Goal: Information Seeking & Learning: Learn about a topic

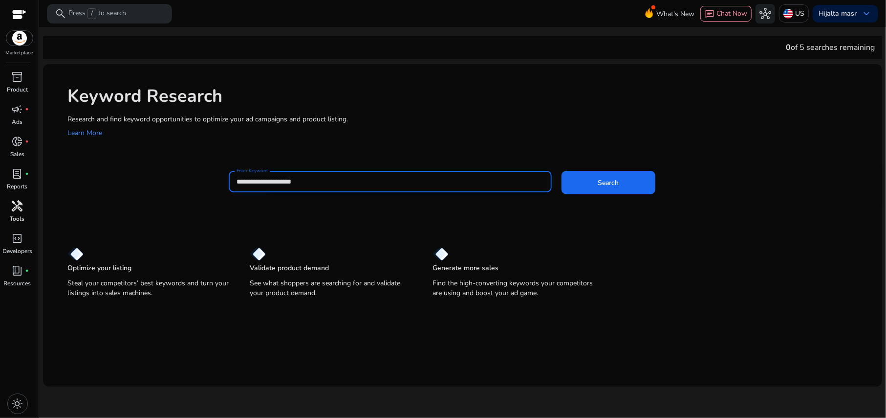
click at [22, 201] on span "handyman" at bounding box center [18, 206] width 12 height 12
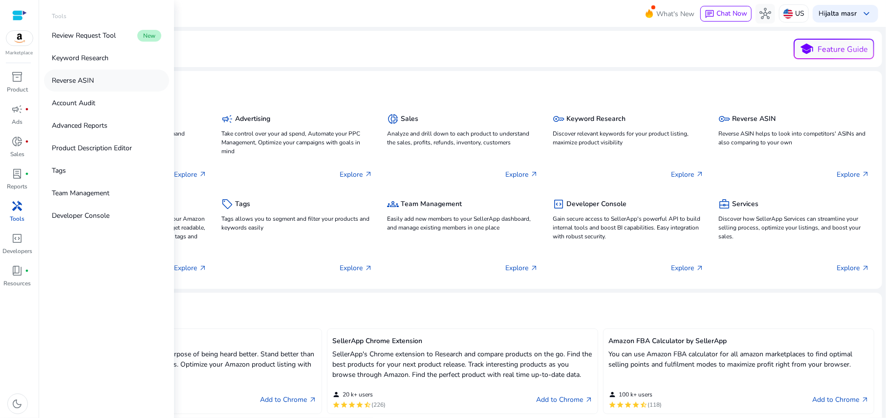
click at [87, 87] on link "Reverse ASIN" at bounding box center [106, 80] width 125 height 22
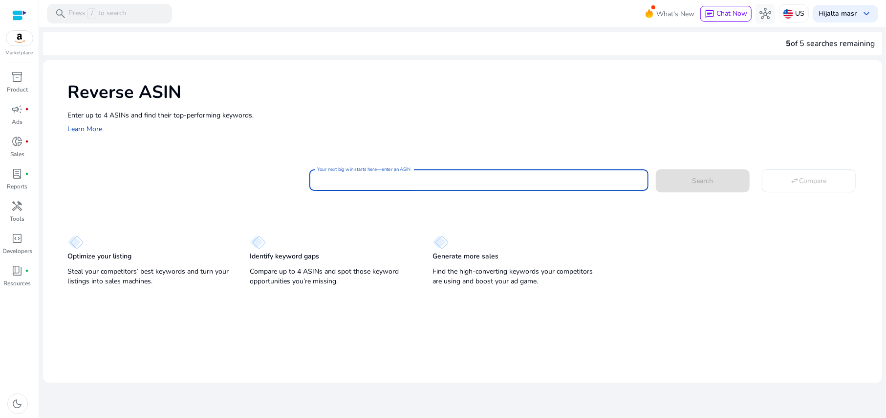
paste input "**********"
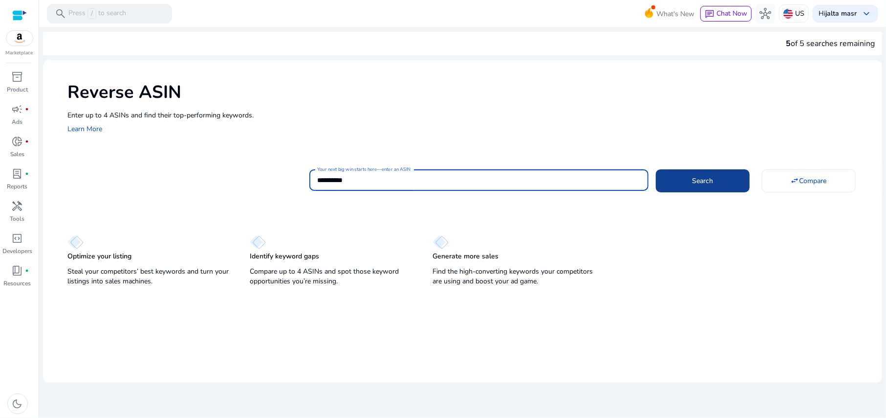
type input "**********"
click at [691, 180] on span at bounding box center [703, 180] width 94 height 23
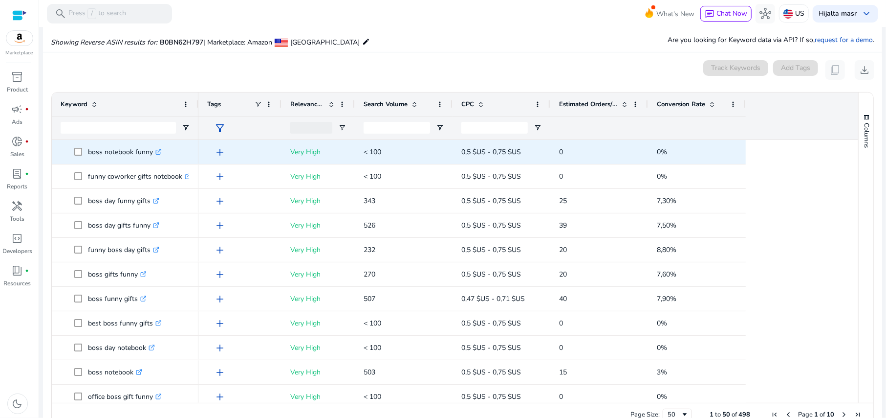
scroll to position [114, 0]
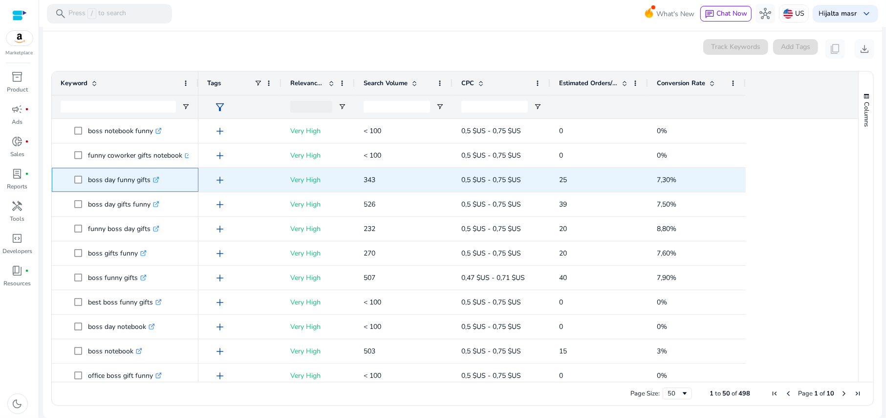
drag, startPoint x: 89, startPoint y: 179, endPoint x: 150, endPoint y: 180, distance: 60.6
click at [150, 180] on p "boss day funny gifts .st0{fill:#2c8af8}" at bounding box center [123, 180] width 71 height 20
copy p "boss day funny gifts"
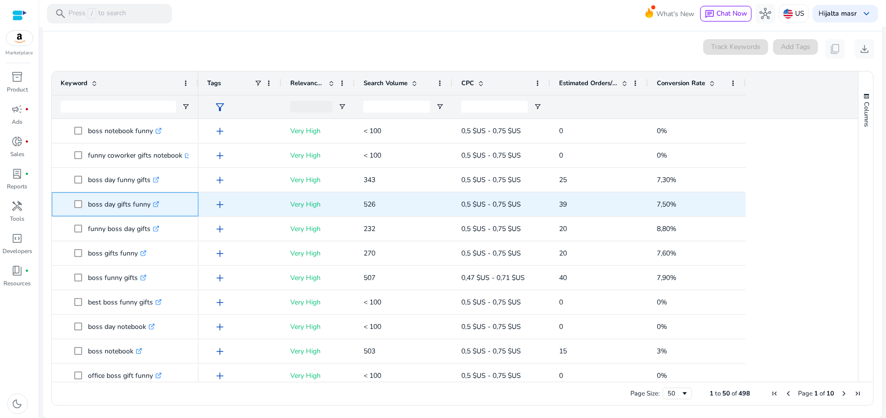
drag, startPoint x: 90, startPoint y: 203, endPoint x: 151, endPoint y: 209, distance: 60.9
click at [151, 209] on p "boss day gifts funny .st0{fill:#2c8af8}" at bounding box center [123, 204] width 71 height 20
copy p "boss day gifts funny"
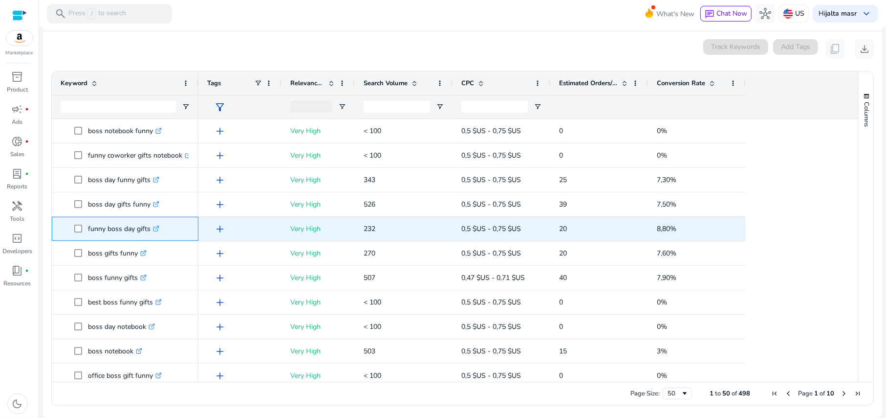
click at [88, 229] on p "funny boss day gifts .st0{fill:#2c8af8}" at bounding box center [123, 229] width 71 height 20
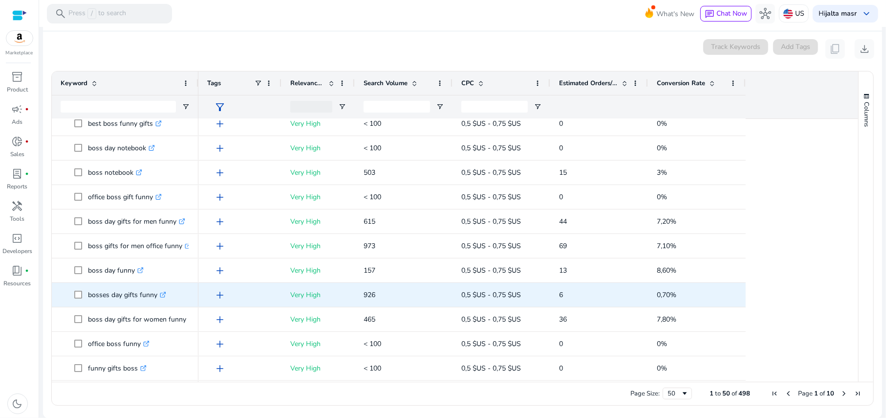
scroll to position [196, 0]
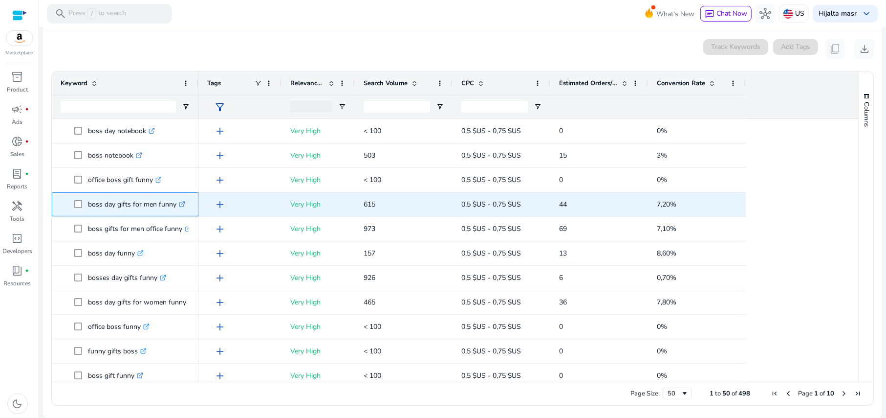
drag, startPoint x: 88, startPoint y: 205, endPoint x: 174, endPoint y: 205, distance: 86.1
click at [174, 205] on p "boss day gifts for men funny .st0{fill:#2c8af8}" at bounding box center [136, 204] width 97 height 20
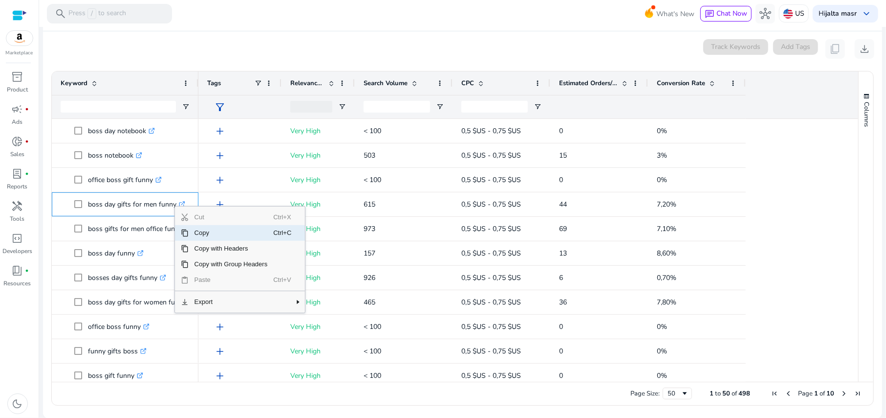
click at [202, 231] on span "Copy" at bounding box center [231, 233] width 85 height 16
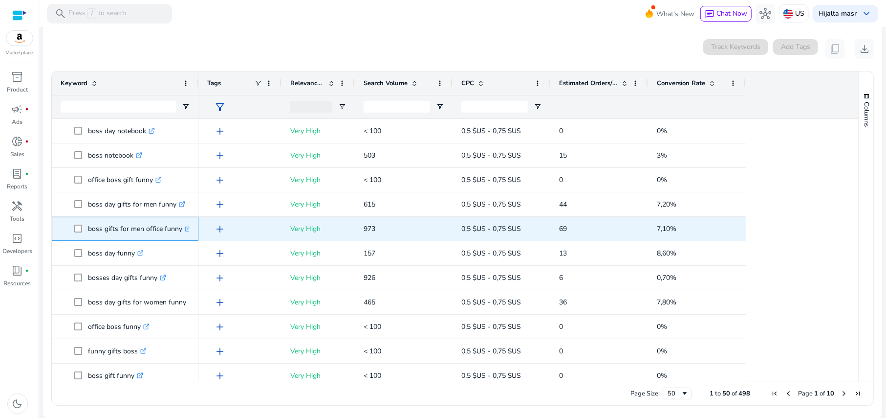
drag, startPoint x: 88, startPoint y: 229, endPoint x: 180, endPoint y: 231, distance: 91.9
click at [180, 231] on p "boss gifts for men office funny .st0{fill:#2c8af8}" at bounding box center [139, 229] width 103 height 20
copy p "boss gifts for men office funny"
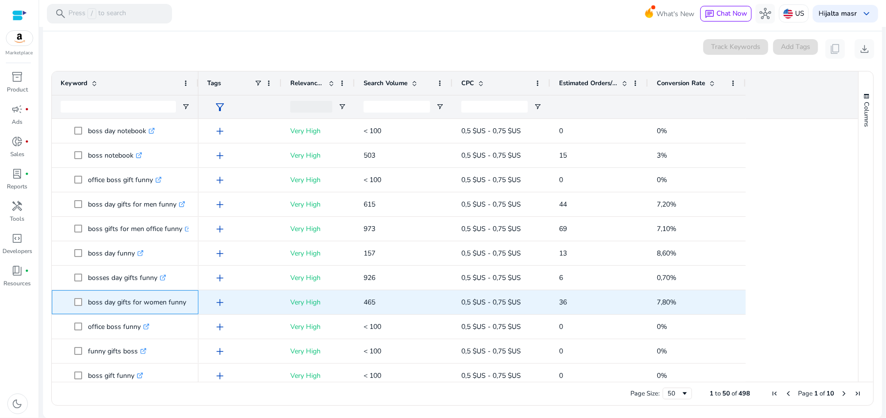
drag, startPoint x: 88, startPoint y: 302, endPoint x: 184, endPoint y: 304, distance: 95.4
click at [184, 304] on p "boss day gifts for women funny .st0{fill:#2c8af8}" at bounding box center [141, 302] width 107 height 20
copy p "boss day gifts for women funny"
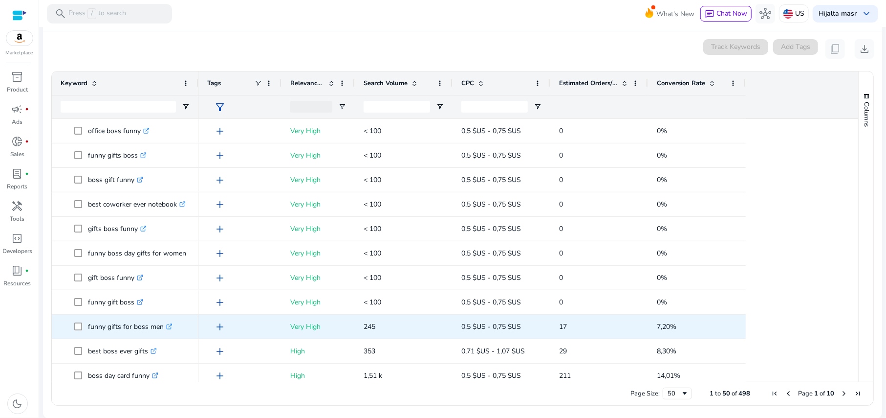
scroll to position [456, 0]
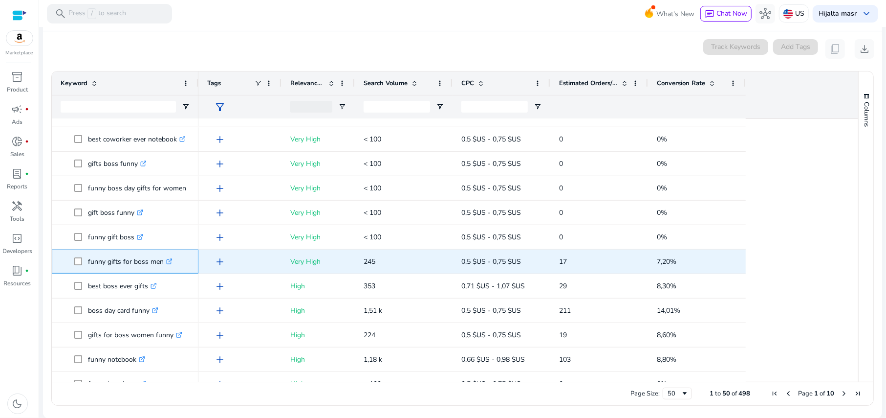
drag, startPoint x: 88, startPoint y: 261, endPoint x: 163, endPoint y: 265, distance: 74.9
click at [163, 265] on p "funny gifts for boss men .st0{fill:#2c8af8}" at bounding box center [130, 261] width 85 height 20
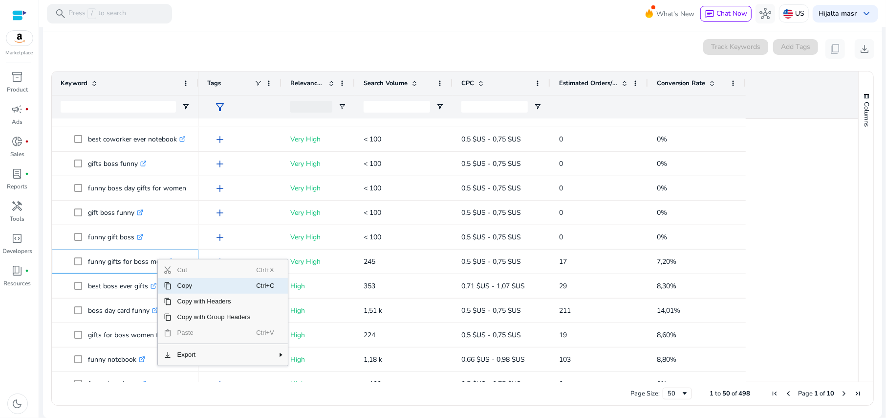
click at [195, 284] on span "Copy" at bounding box center [214, 286] width 85 height 16
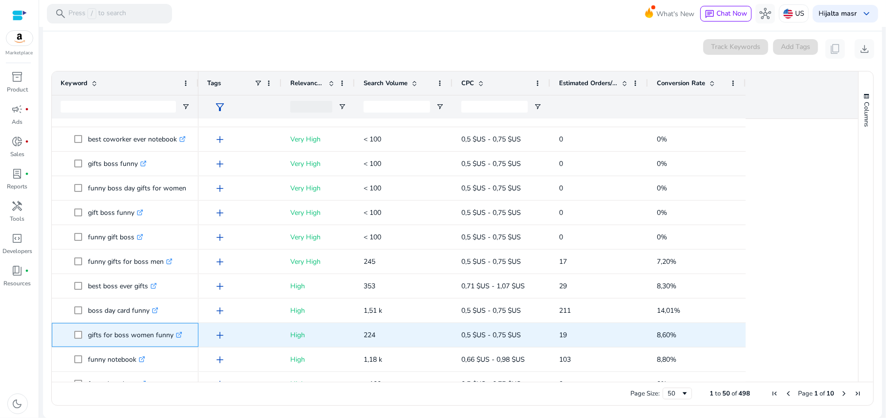
click at [171, 335] on p "gifts for boss women funny .st0{fill:#2c8af8}" at bounding box center [135, 335] width 94 height 20
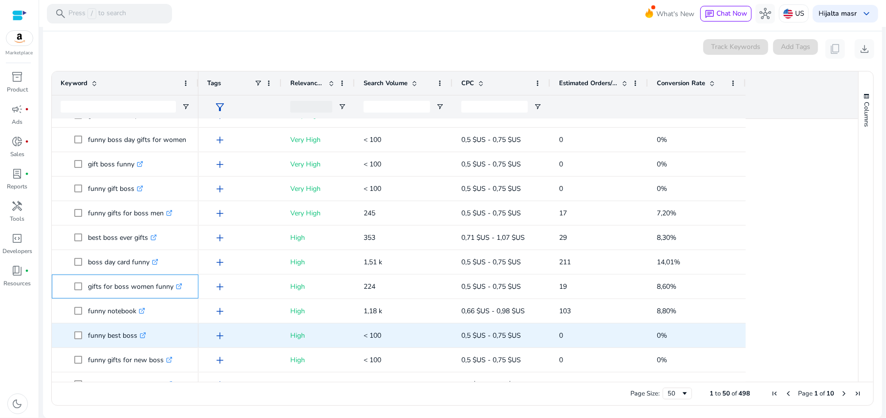
scroll to position [521, 0]
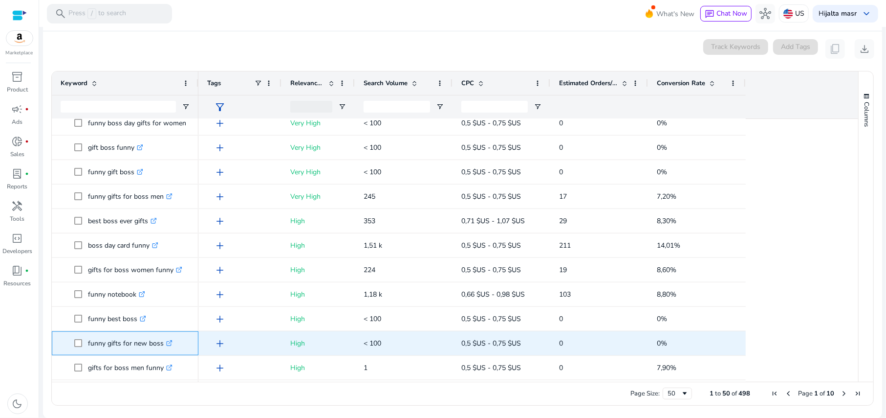
click at [161, 344] on p "funny gifts for new boss .st0{fill:#2c8af8}" at bounding box center [130, 343] width 85 height 20
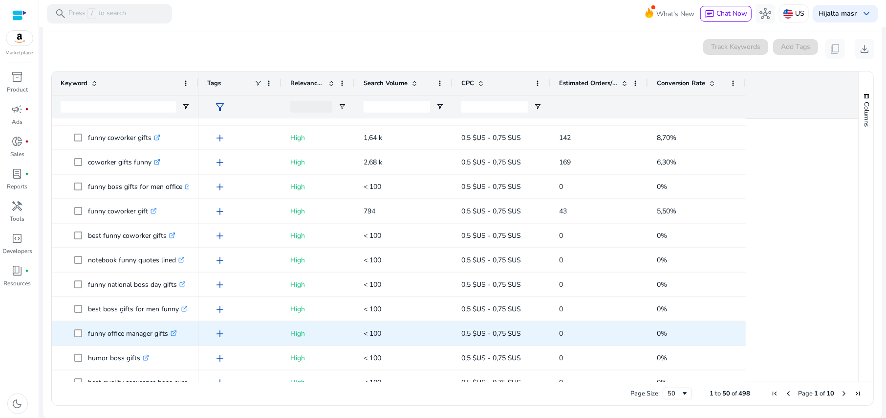
scroll to position [960, 0]
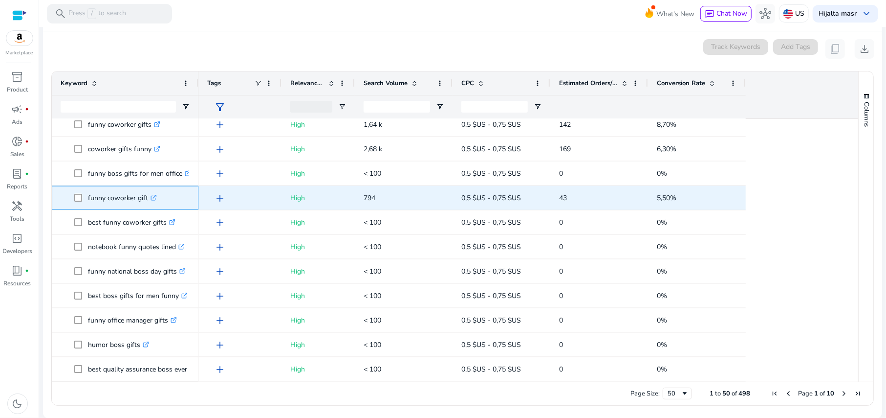
drag, startPoint x: 88, startPoint y: 198, endPoint x: 147, endPoint y: 198, distance: 58.7
click at [147, 198] on p "funny coworker gift .st0{fill:#2c8af8}" at bounding box center [122, 198] width 69 height 20
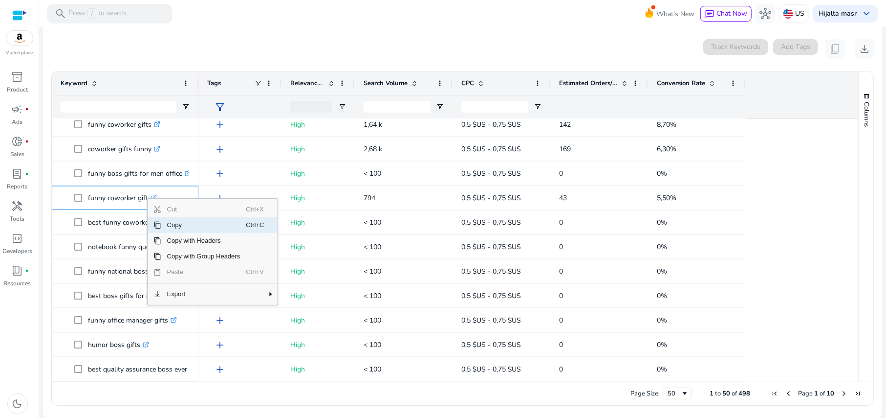
click at [184, 225] on span "Copy" at bounding box center [203, 225] width 85 height 16
